Goal: Task Accomplishment & Management: Manage account settings

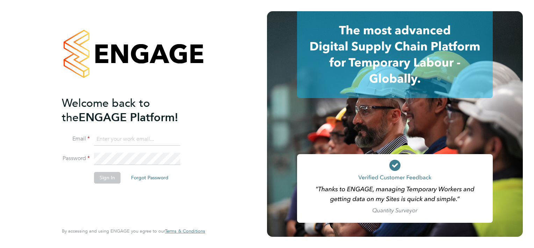
click at [112, 137] on input at bounding box center [137, 139] width 86 height 13
type input "[EMAIL_ADDRESS][DOMAIN_NAME]"
click at [107, 180] on button "Sign In" at bounding box center [107, 177] width 27 height 11
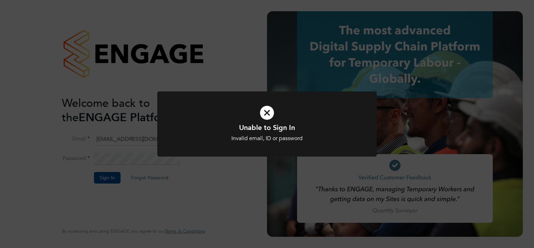
click at [267, 115] on icon at bounding box center [267, 112] width 182 height 27
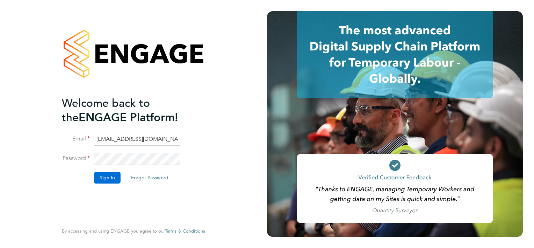
click at [106, 178] on button "Sign In" at bounding box center [107, 177] width 27 height 11
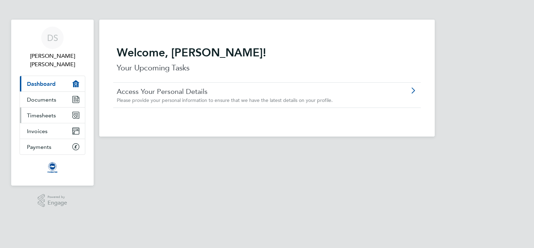
click at [42, 112] on span "Timesheets" at bounding box center [41, 115] width 29 height 7
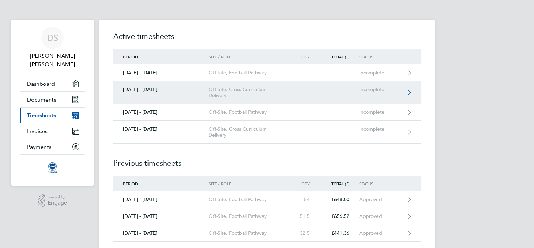
click at [410, 90] on icon at bounding box center [410, 92] width 3 height 5
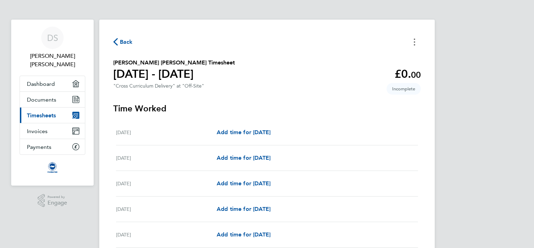
click at [415, 43] on icon "Timesheets Menu" at bounding box center [414, 41] width 1 height 7
click at [123, 42] on span "Back" at bounding box center [126, 42] width 13 height 8
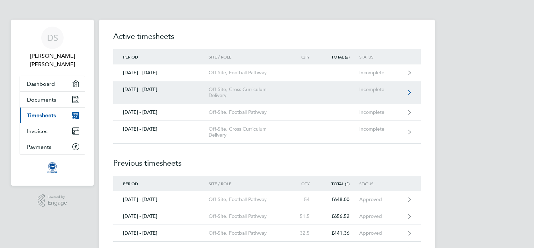
click at [412, 90] on link "01 - 31 Aug 2025 Off-Site, Cross Curriculum Delivery Incomplete" at bounding box center [267, 92] width 308 height 23
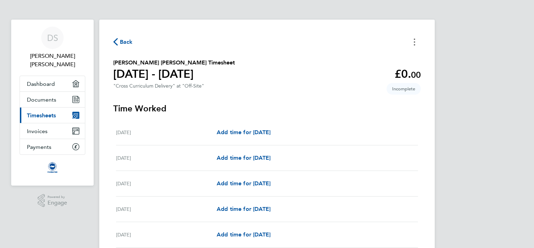
click at [416, 41] on button "Timesheets Menu" at bounding box center [415, 41] width 13 height 11
click at [354, 55] on button "Mark as absent" at bounding box center [379, 57] width 84 height 14
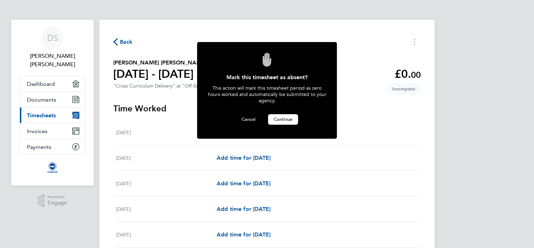
click at [280, 119] on span "Continue" at bounding box center [283, 119] width 19 height 6
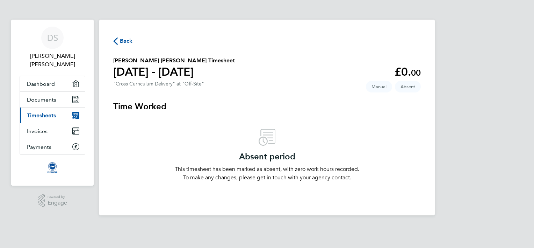
click at [116, 41] on icon "button" at bounding box center [115, 40] width 5 height 7
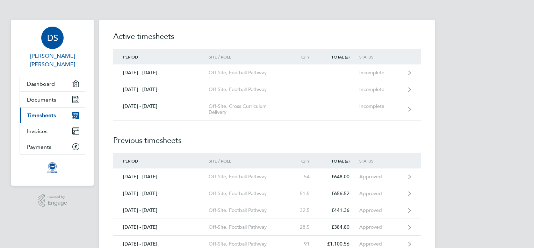
click at [67, 56] on span "Duncan James Spalding" at bounding box center [53, 60] width 66 height 17
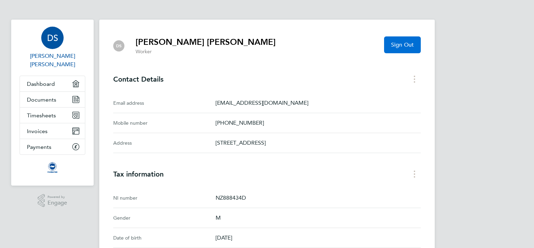
click at [407, 43] on span "Sign Out" at bounding box center [402, 44] width 23 height 7
